Goal: Find contact information: Find contact information

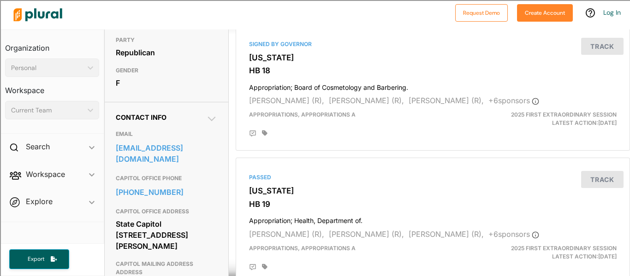
scroll to position [231, 0]
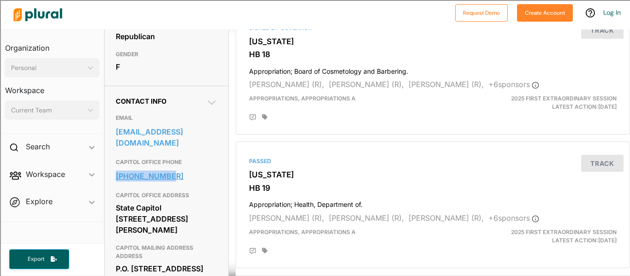
drag, startPoint x: 113, startPoint y: 183, endPoint x: 168, endPoint y: 185, distance: 54.9
click at [168, 185] on div "Contact Info EMAIL [EMAIL_ADDRESS][DOMAIN_NAME] CAPITOL OFFICE PHONE [PHONE_NUM…" at bounding box center [167, 191] width 124 height 211
copy link "[PHONE_NUMBER]"
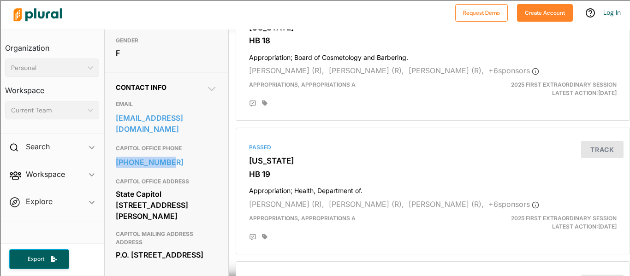
scroll to position [248, 0]
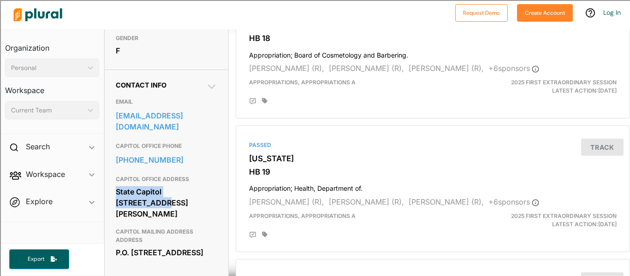
drag, startPoint x: 117, startPoint y: 197, endPoint x: 207, endPoint y: 199, distance: 89.5
click at [207, 199] on div "State Capitol [STREET_ADDRESS][PERSON_NAME]" at bounding box center [166, 203] width 101 height 36
copy div "State Capitol [STREET_ADDRESS]"
